Goal: Information Seeking & Learning: Learn about a topic

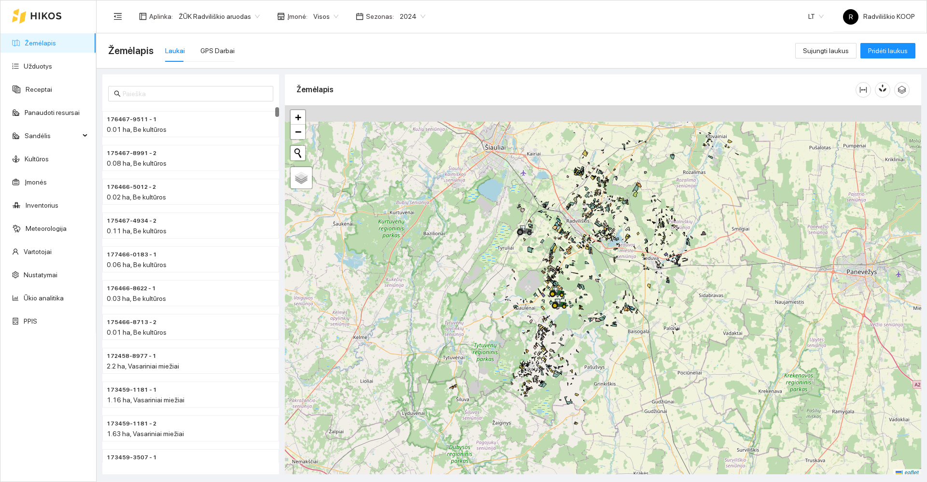
scroll to position [3, 0]
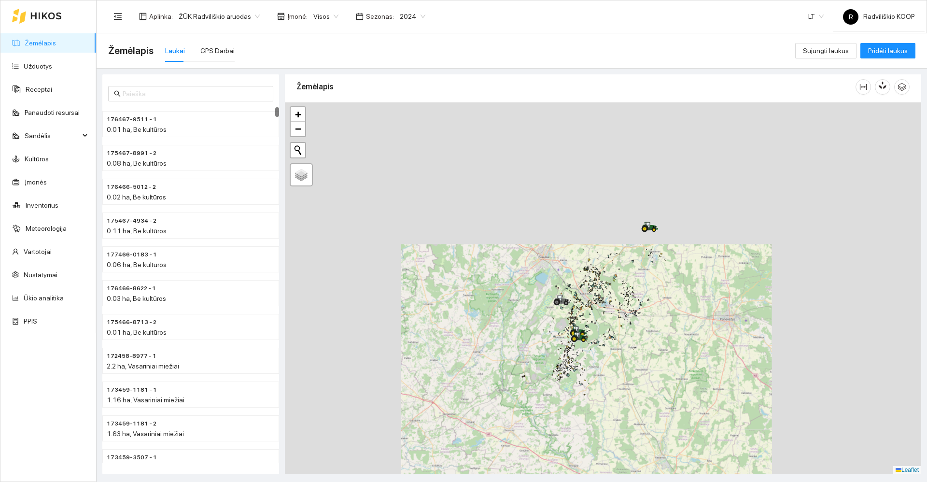
drag, startPoint x: 473, startPoint y: 313, endPoint x: 463, endPoint y: 362, distance: 49.7
click at [463, 362] on div "+ − Nieko nerasta. Bandykite dar kartą. Žemėlapis Palydovas Leaflet" at bounding box center [603, 288] width 636 height 372
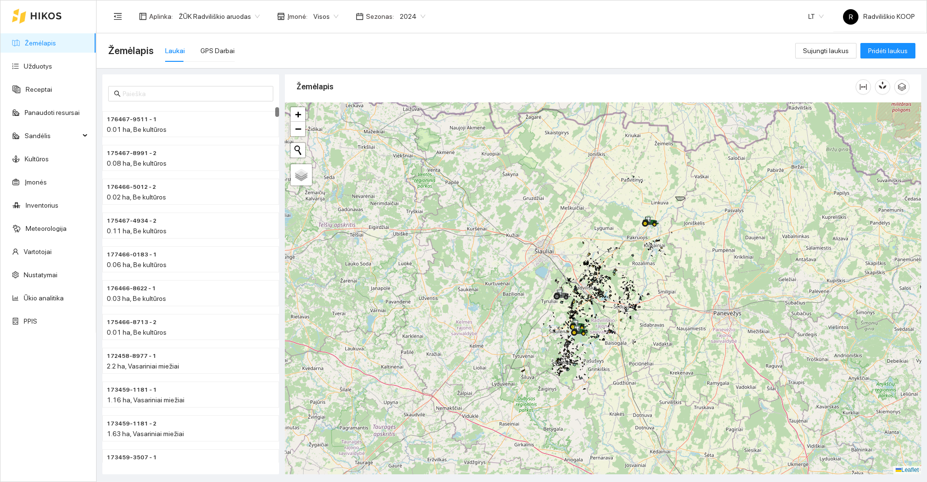
click at [655, 230] on div "+ − Nieko nerasta. Bandykite dar kartą. Žemėlapis Palydovas Leaflet" at bounding box center [603, 288] width 636 height 372
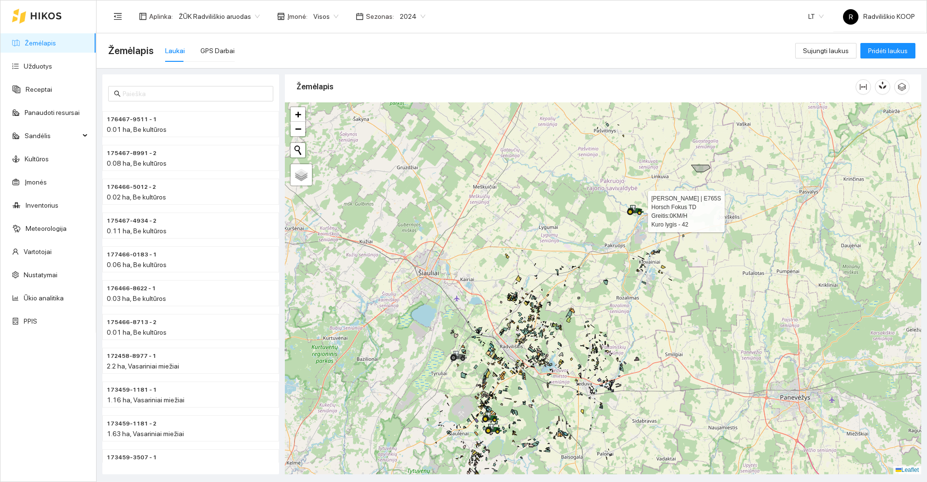
click at [636, 212] on icon at bounding box center [636, 209] width 16 height 8
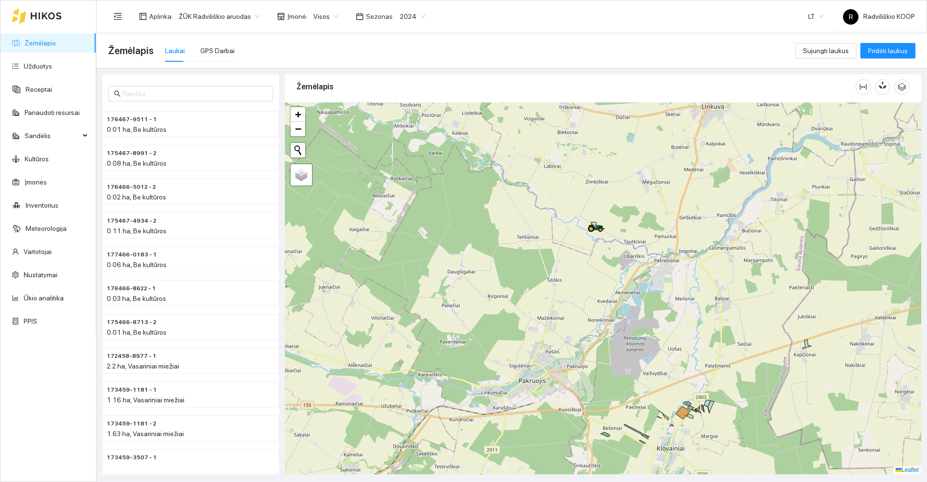
drag, startPoint x: 506, startPoint y: 331, endPoint x: 578, endPoint y: 229, distance: 124.6
click at [578, 229] on div "+ − Nieko nerasta. Bandykite dar kartą. Žemėlapis Palydovas Leaflet" at bounding box center [603, 288] width 636 height 372
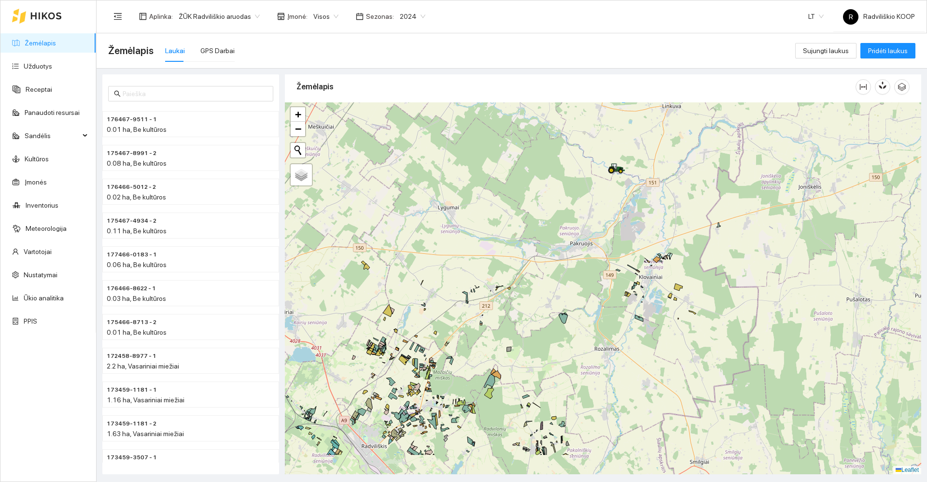
drag, startPoint x: 534, startPoint y: 323, endPoint x: 567, endPoint y: 238, distance: 92.2
click at [567, 238] on div "+ − Nieko nerasta. Bandykite dar kartą. Žemėlapis Palydovas Leaflet" at bounding box center [603, 288] width 636 height 372
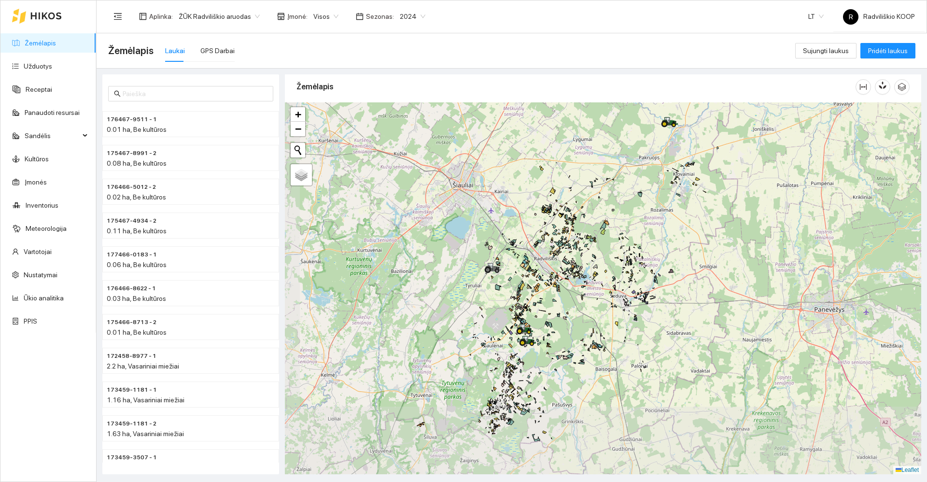
drag, startPoint x: 518, startPoint y: 346, endPoint x: 579, endPoint y: 276, distance: 92.7
click at [579, 276] on icon at bounding box center [579, 275] width 0 height 1
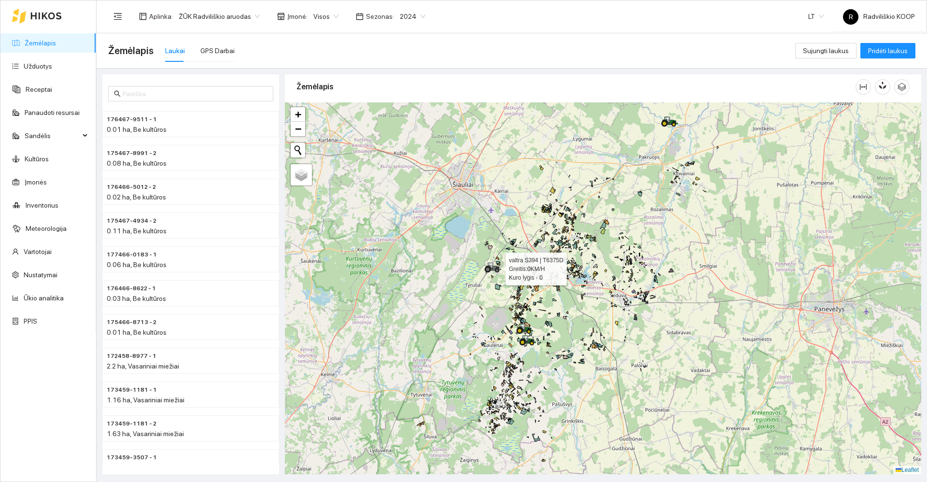
click at [492, 268] on icon at bounding box center [491, 266] width 5 height 6
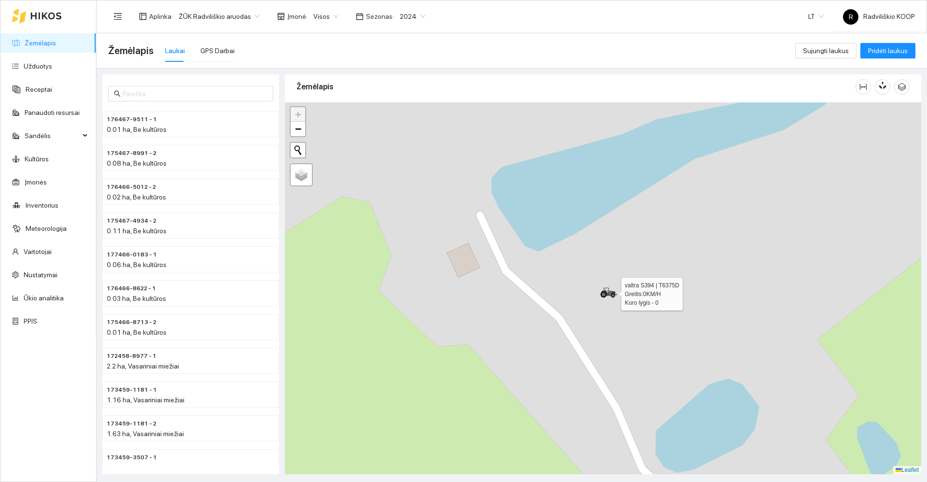
click at [613, 293] on icon at bounding box center [613, 295] width 4 height 4
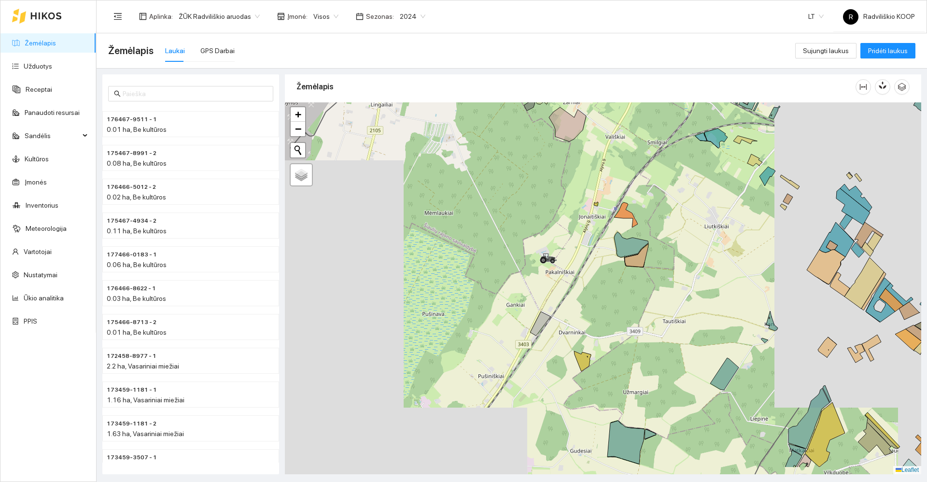
drag, startPoint x: 584, startPoint y: 348, endPoint x: 575, endPoint y: 252, distance: 96.5
click at [576, 252] on div "+ − Nieko nerasta. Bandykite dar kartą. Žemėlapis Palydovas Leaflet" at bounding box center [603, 288] width 636 height 372
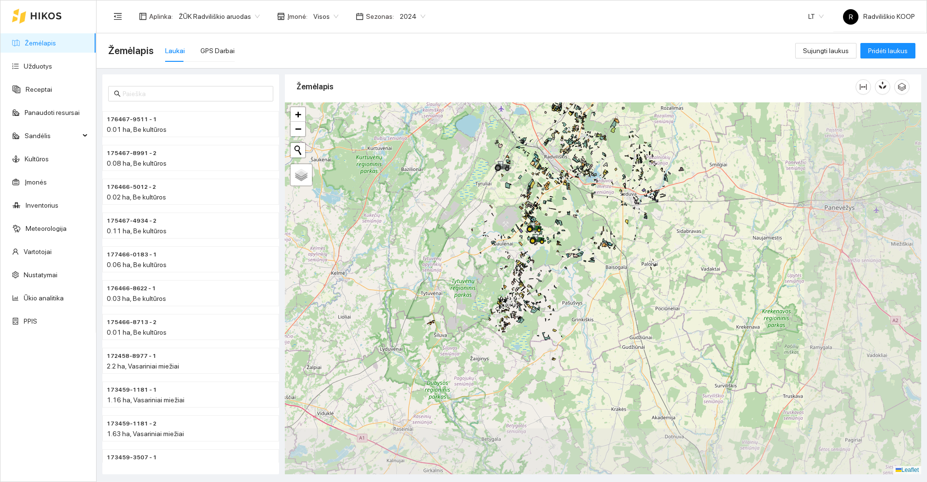
drag, startPoint x: 741, startPoint y: 339, endPoint x: 597, endPoint y: 246, distance: 171.7
click at [607, 226] on div "+ − Nieko nerasta. Bandykite dar kartą. Žemėlapis Palydovas Leaflet" at bounding box center [603, 288] width 636 height 372
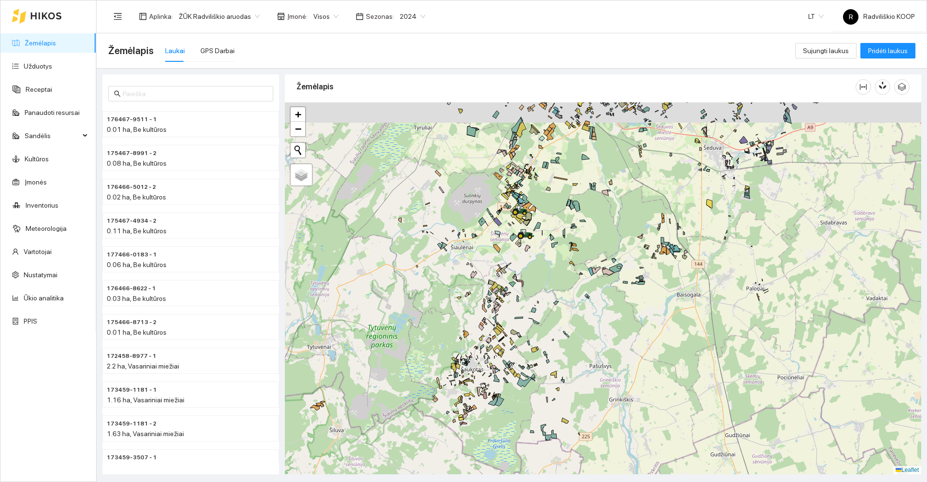
drag, startPoint x: 528, startPoint y: 249, endPoint x: 548, endPoint y: 327, distance: 80.9
click at [548, 329] on div "+ − Nieko nerasta. Bandykite dar kartą. Žemėlapis Palydovas Leaflet" at bounding box center [603, 288] width 636 height 372
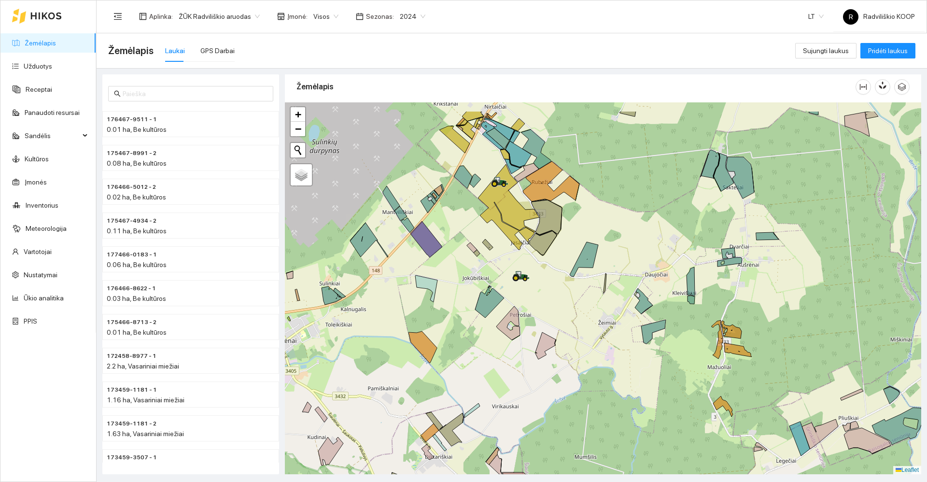
drag, startPoint x: 528, startPoint y: 262, endPoint x: 589, endPoint y: 308, distance: 76.9
click at [589, 308] on div "+ − Nieko nerasta. Bandykite dar kartą. Žemėlapis Palydovas Leaflet" at bounding box center [603, 288] width 636 height 372
click at [504, 182] on icon at bounding box center [504, 184] width 4 height 4
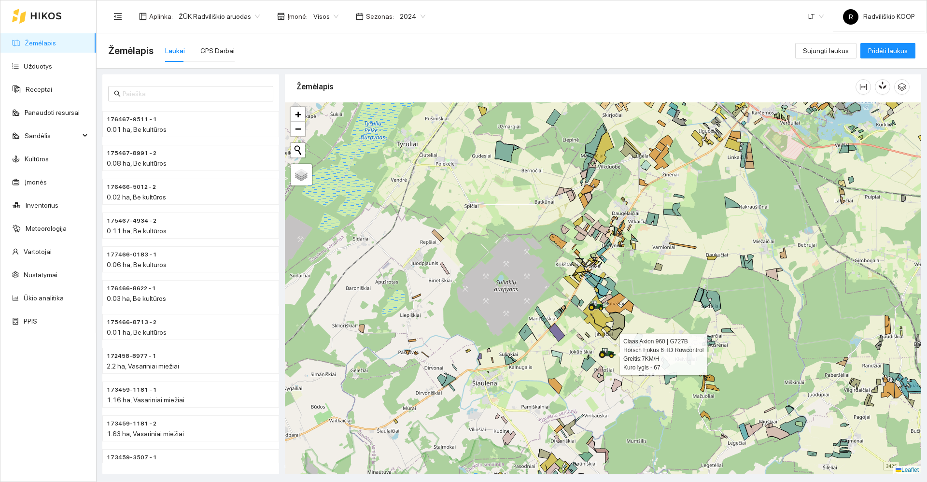
click at [609, 352] on icon at bounding box center [608, 352] width 16 height 8
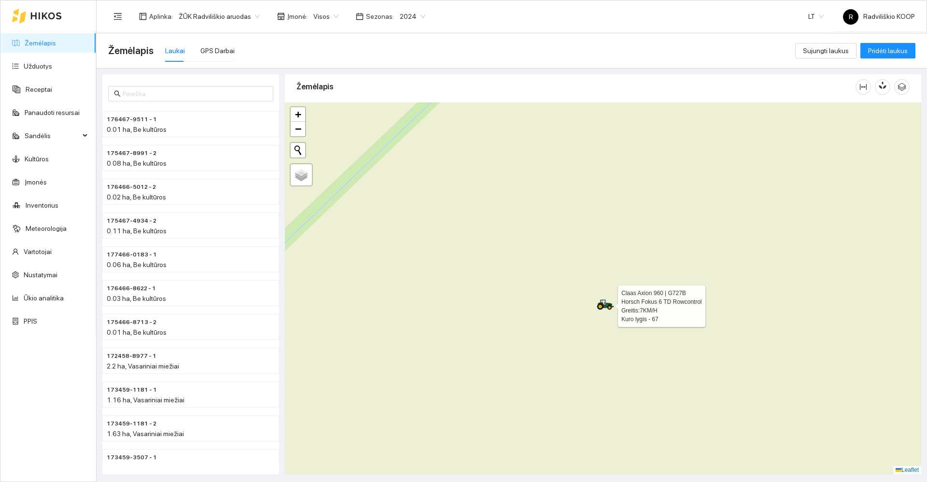
click at [604, 305] on icon at bounding box center [603, 303] width 5 height 6
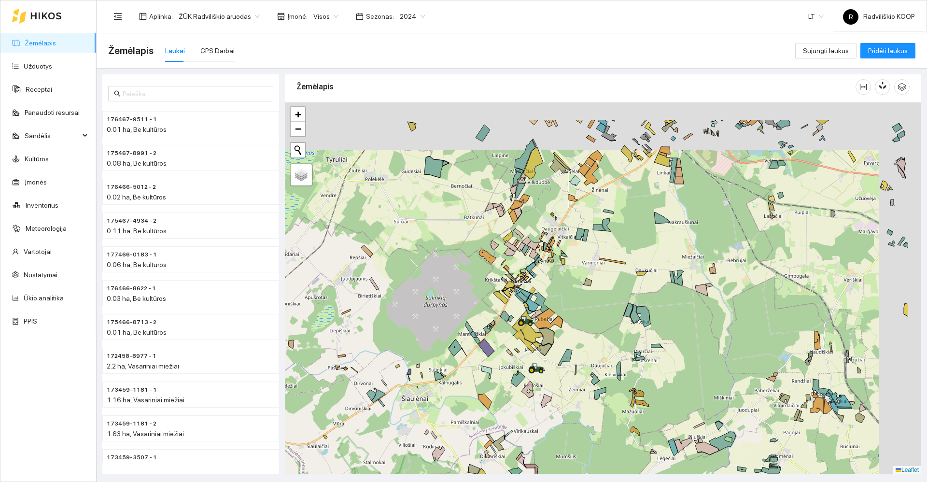
drag, startPoint x: 708, startPoint y: 206, endPoint x: 630, endPoint y: 261, distance: 94.6
click at [630, 261] on div "+ − Nieko nerasta. Bandykite dar kartą. Žemėlapis Palydovas Leaflet" at bounding box center [603, 288] width 636 height 372
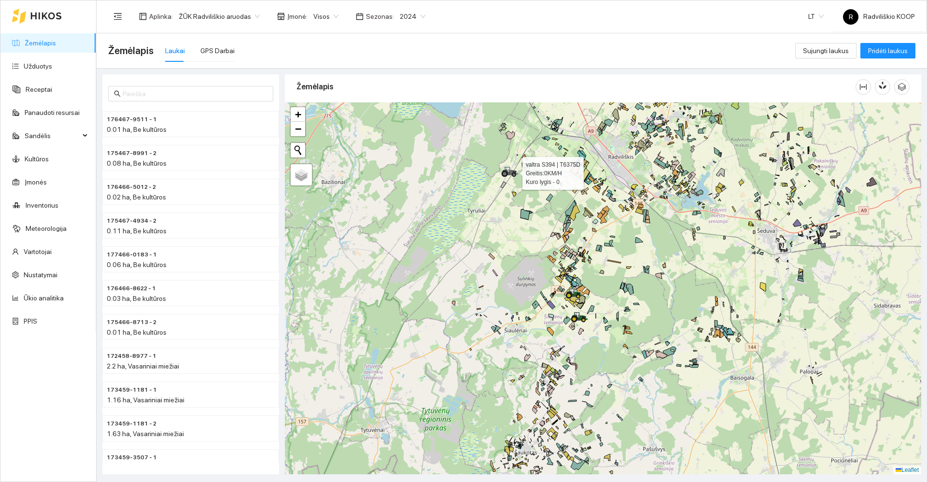
click at [509, 173] on icon at bounding box center [510, 171] width 16 height 8
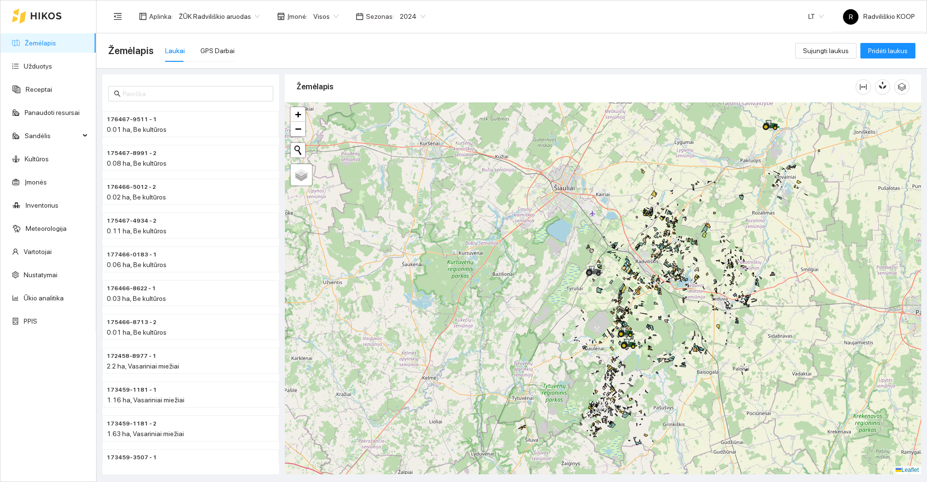
drag, startPoint x: 759, startPoint y: 366, endPoint x: 668, endPoint y: 314, distance: 105.1
click at [668, 314] on div "+ − Nieko nerasta. Bandykite dar kartą. Žemėlapis Palydovas Leaflet" at bounding box center [603, 288] width 636 height 372
click at [769, 124] on icon at bounding box center [768, 123] width 5 height 6
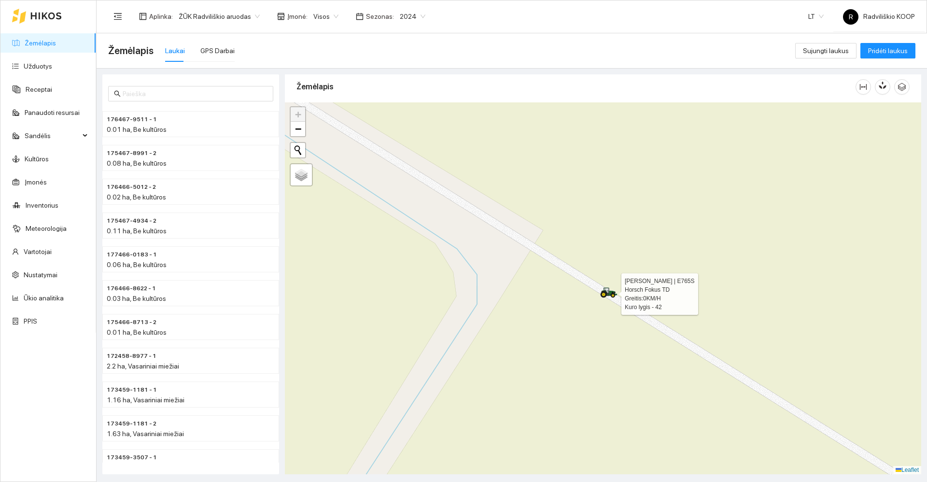
drag, startPoint x: 609, startPoint y: 296, endPoint x: 537, endPoint y: 207, distance: 114.6
click at [537, 207] on div "[PERSON_NAME] | E765S Horsch Fokus TD Greitis: 0 KM/H Kuro lygis - 42 + − Nieko…" at bounding box center [603, 288] width 636 height 372
click at [613, 294] on icon at bounding box center [613, 295] width 2 height 2
click at [605, 291] on icon at bounding box center [604, 288] width 16 height 8
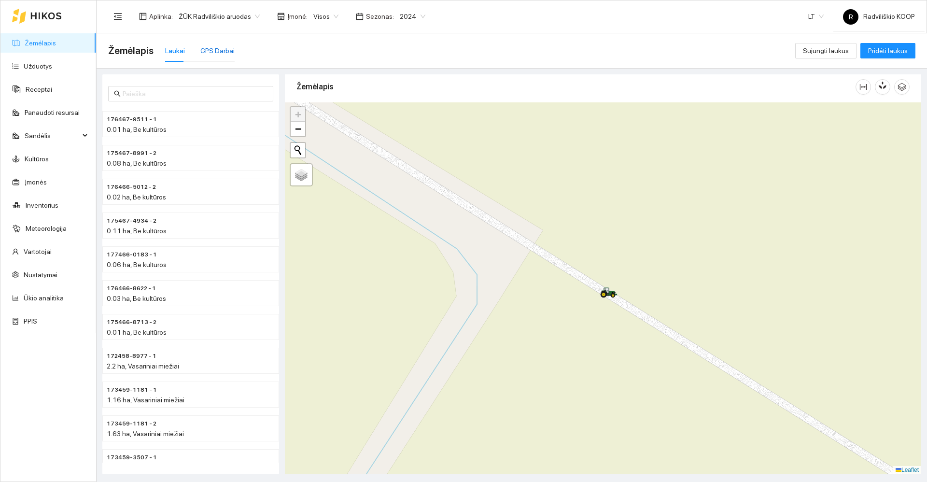
click at [223, 50] on div "GPS Darbai" at bounding box center [217, 50] width 34 height 11
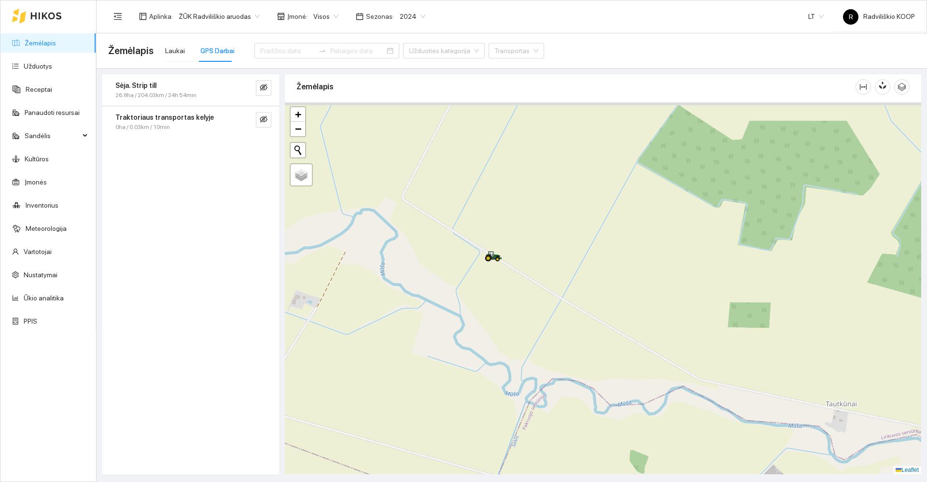
drag, startPoint x: 460, startPoint y: 222, endPoint x: 500, endPoint y: 280, distance: 70.2
click at [500, 280] on div "+ − Nieko nerasta. Bandykite dar kartą. Žemėlapis Palydovas Leaflet" at bounding box center [603, 288] width 636 height 372
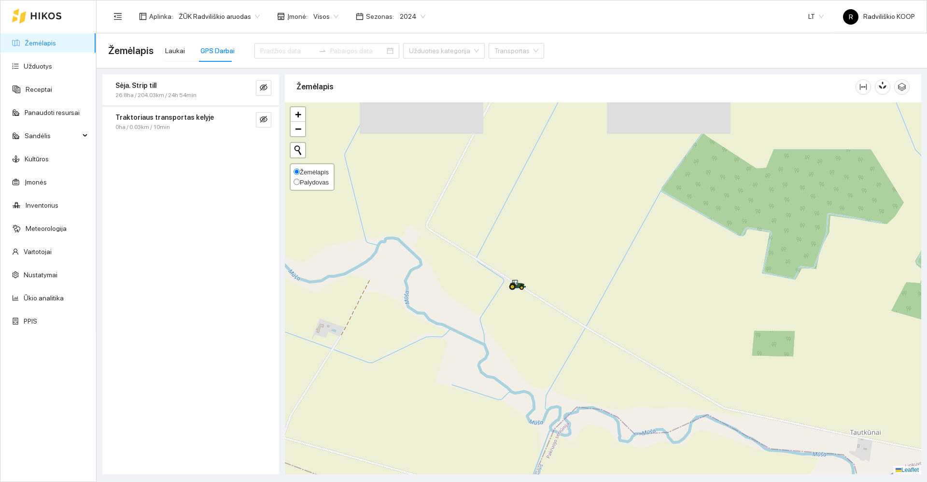
click at [296, 182] on input "Palydovas" at bounding box center [297, 182] width 6 height 6
radio input "true"
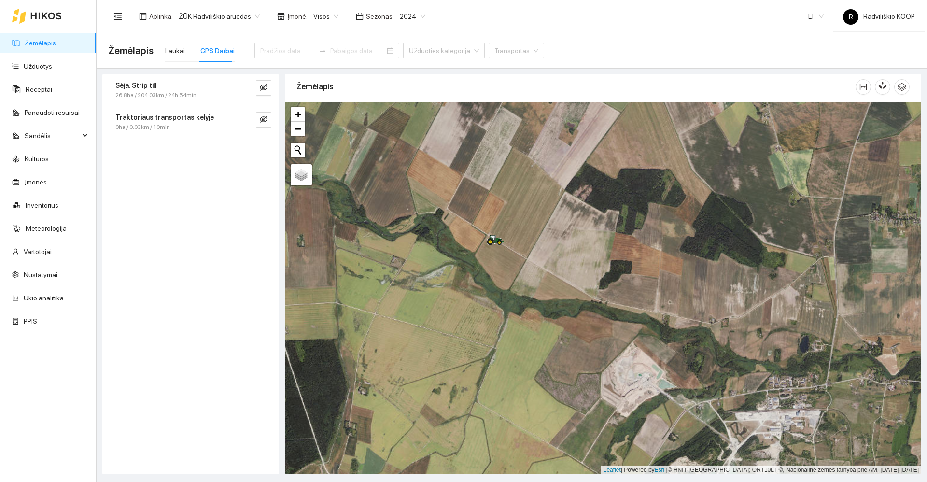
click at [164, 97] on span "26.8ha / 204.03km / 24h 54min" at bounding box center [155, 95] width 81 height 9
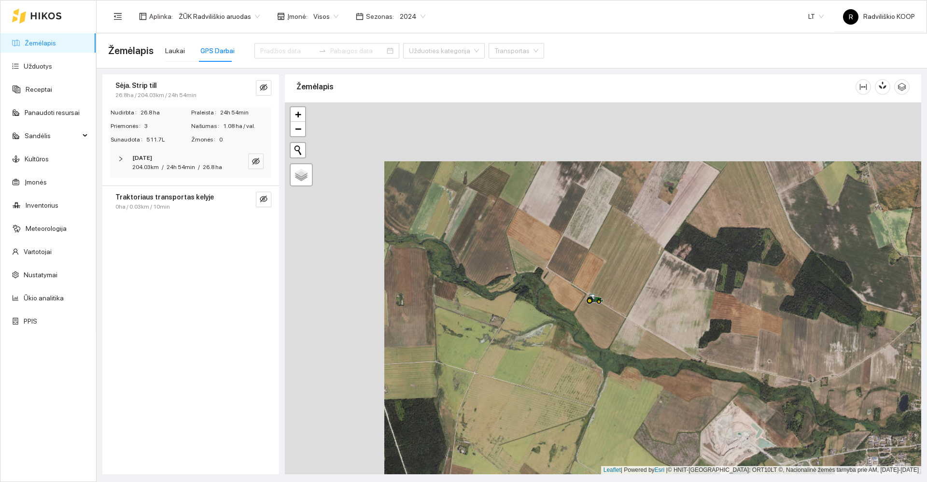
drag, startPoint x: 655, startPoint y: 229, endPoint x: 579, endPoint y: 267, distance: 85.1
click at [580, 267] on div "+ − Nieko nerasta. Bandykite dar kartą. Žemėlapis Palydovas Leaflet | Powered b…" at bounding box center [603, 288] width 636 height 372
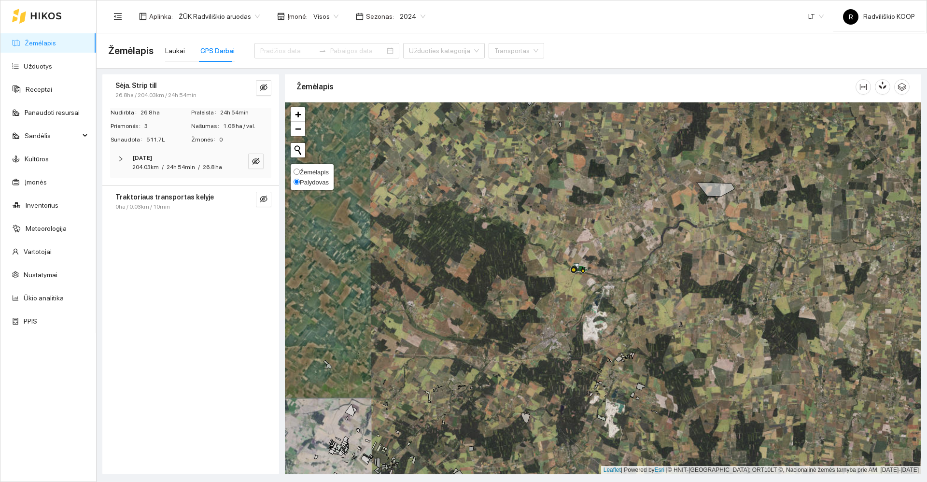
click at [297, 171] on input "Žemėlapis" at bounding box center [297, 171] width 6 height 6
radio input "true"
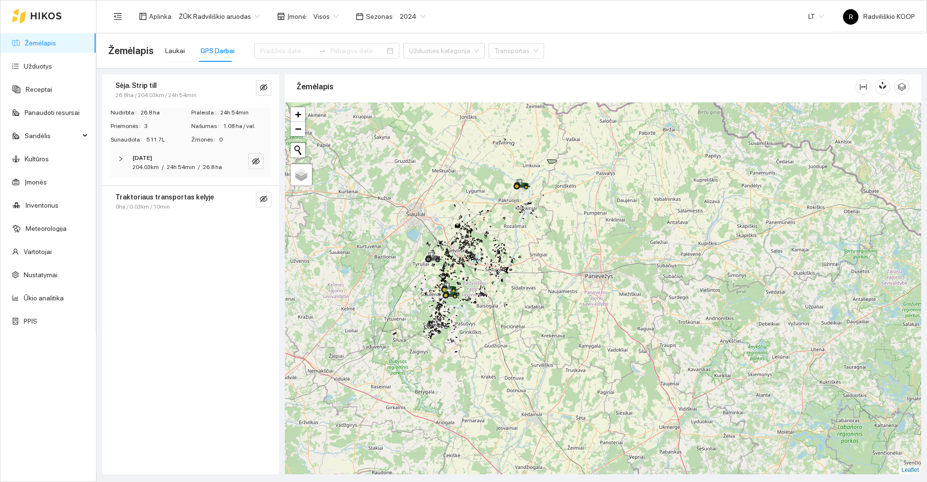
drag, startPoint x: 532, startPoint y: 267, endPoint x: 535, endPoint y: 225, distance: 42.1
click at [535, 225] on div "+ − Nieko nerasta. Bandykite dar kartą. Žemėlapis Palydovas Leaflet" at bounding box center [603, 288] width 636 height 372
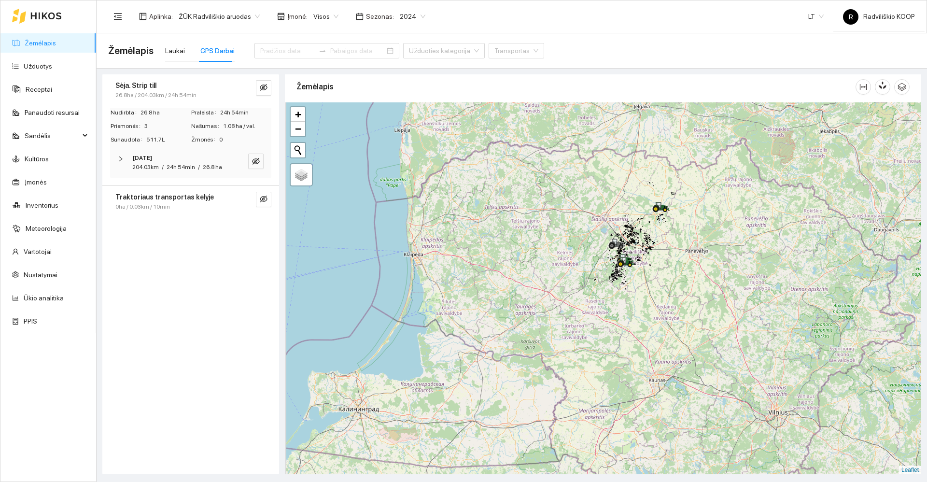
drag, startPoint x: 528, startPoint y: 281, endPoint x: 621, endPoint y: 266, distance: 94.5
click at [621, 266] on icon at bounding box center [620, 264] width 4 height 4
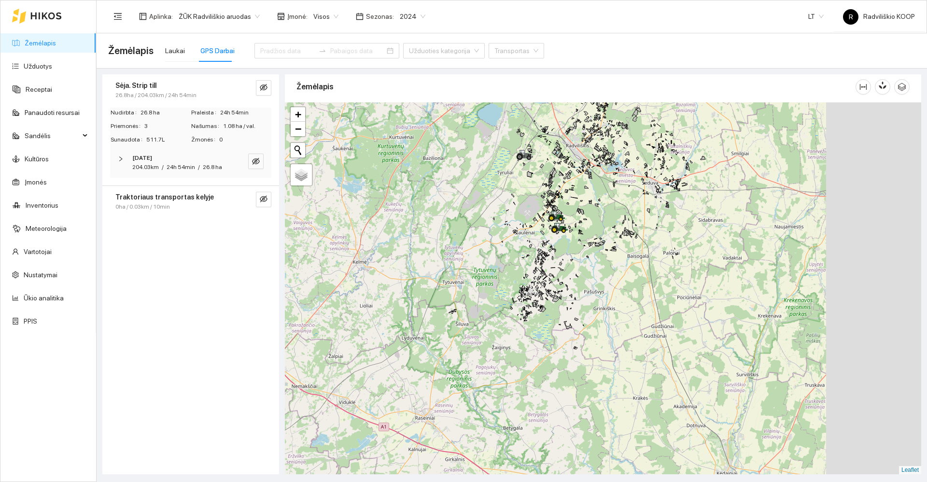
drag, startPoint x: 638, startPoint y: 267, endPoint x: 525, endPoint y: 256, distance: 114.0
click at [525, 256] on div "167467-2736 - 1 | Žieminiai kviečiai 7.64 ha + − Nieko nerasta. Bandykite dar k…" at bounding box center [603, 288] width 636 height 372
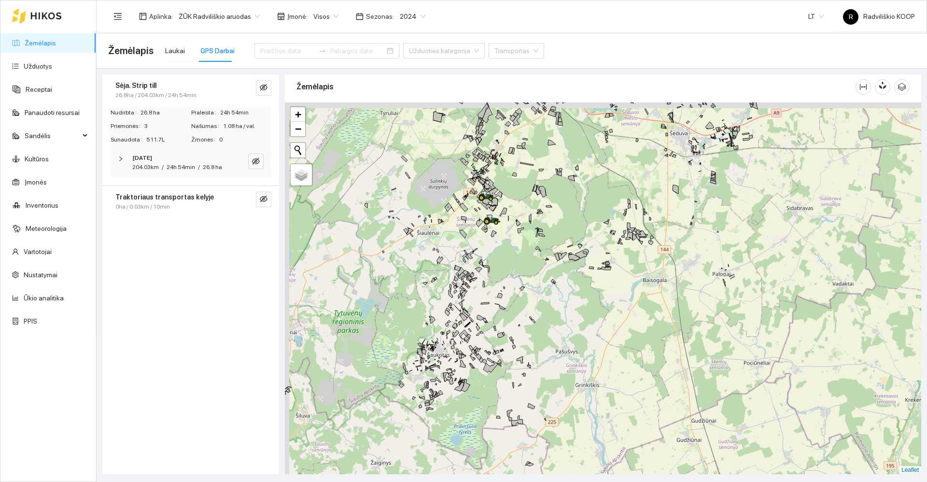
drag, startPoint x: 545, startPoint y: 246, endPoint x: 563, endPoint y: 282, distance: 40.6
click at [563, 282] on div "+ − Nieko nerasta. Bandykite dar kartą. Žemėlapis Palydovas Leaflet" at bounding box center [603, 288] width 636 height 372
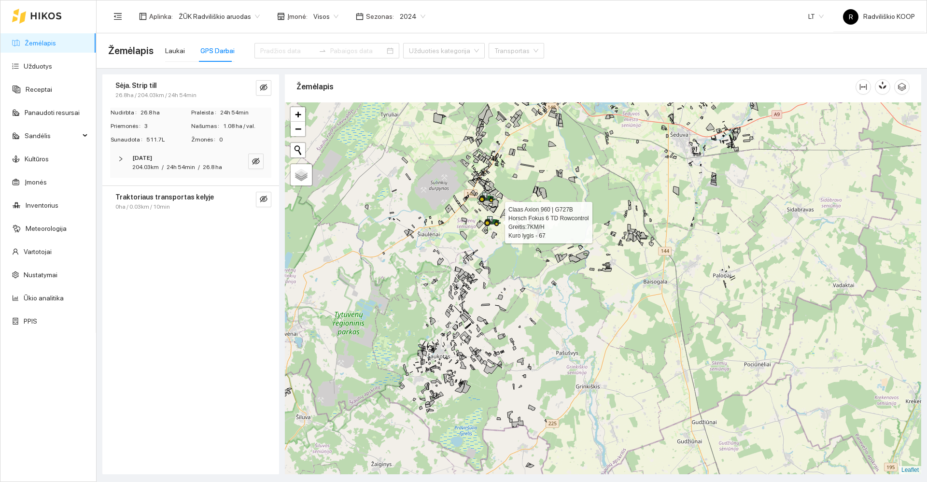
click at [492, 221] on icon at bounding box center [490, 219] width 5 height 6
click at [497, 228] on div "+ − Nieko nerasta. Bandykite dar kartą. Žemėlapis Palydovas Leaflet" at bounding box center [603, 288] width 636 height 372
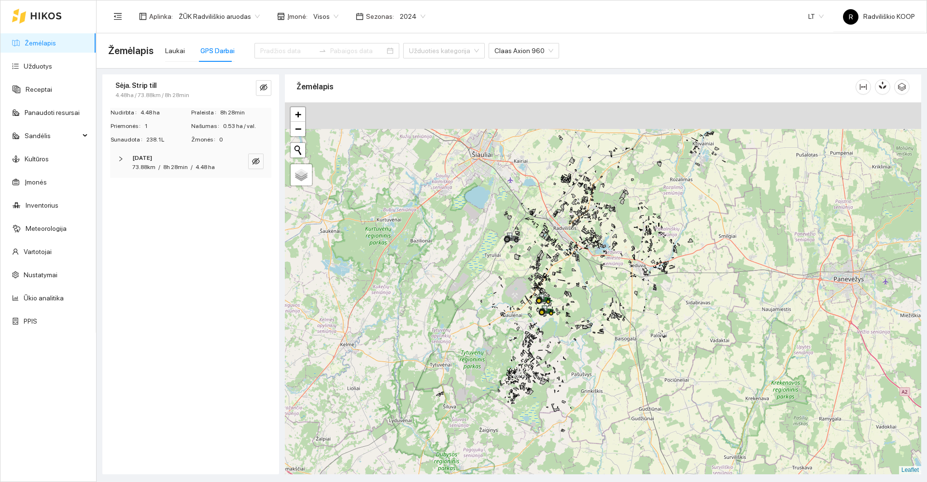
drag, startPoint x: 611, startPoint y: 245, endPoint x: 582, endPoint y: 364, distance: 122.2
click at [582, 364] on div "+ − Nieko nerasta. Bandykite dar kartą. Žemėlapis Palydovas Leaflet" at bounding box center [603, 288] width 636 height 372
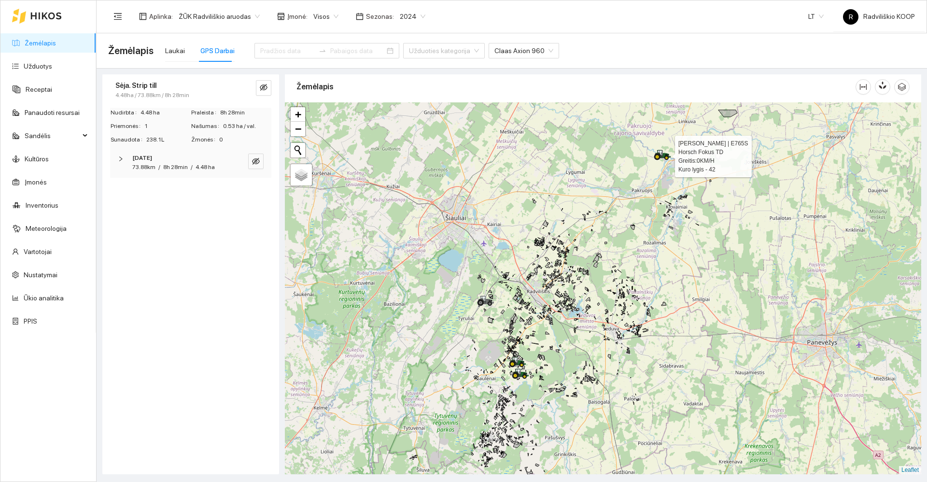
click at [657, 154] on icon at bounding box center [657, 157] width 7 height 7
click at [661, 159] on icon at bounding box center [662, 155] width 17 height 11
click at [660, 155] on icon at bounding box center [660, 155] width 10 height 5
drag, startPoint x: 660, startPoint y: 155, endPoint x: 643, endPoint y: 160, distance: 17.4
click at [643, 160] on div "[PERSON_NAME] | E765S Horsch Fokus TD Greitis: 0 KM/H Kuro lygis - 42 + − Nieko…" at bounding box center [603, 288] width 636 height 372
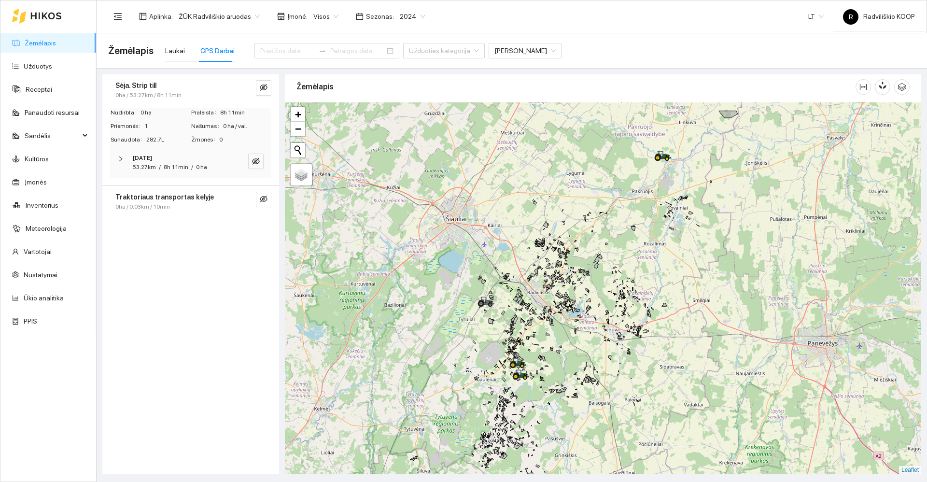
click at [169, 197] on strong "Traktoriaus transportas kelyje" at bounding box center [164, 197] width 98 height 8
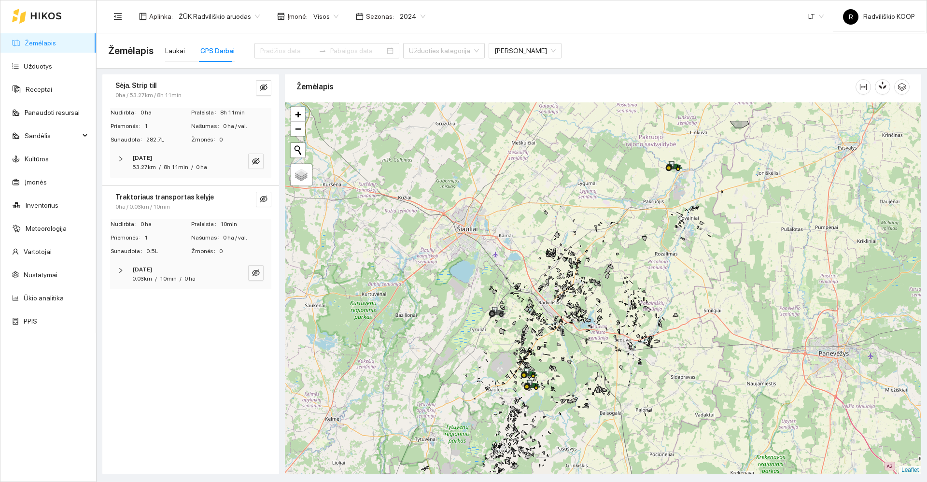
click at [509, 232] on div "+ − Nieko nerasta. Bandykite dar kartą. Žemėlapis Palydovas Leaflet" at bounding box center [603, 288] width 636 height 372
